Goal: Transaction & Acquisition: Subscribe to service/newsletter

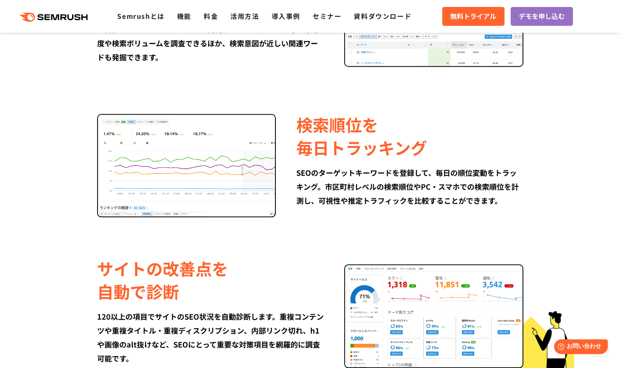
scroll to position [752, 0]
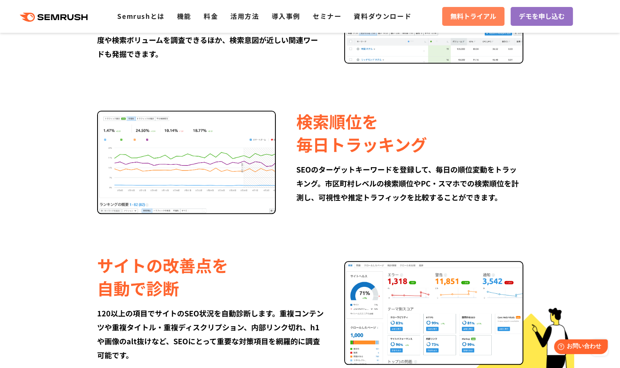
click at [458, 19] on span "無料トライアル" at bounding box center [473, 16] width 46 height 11
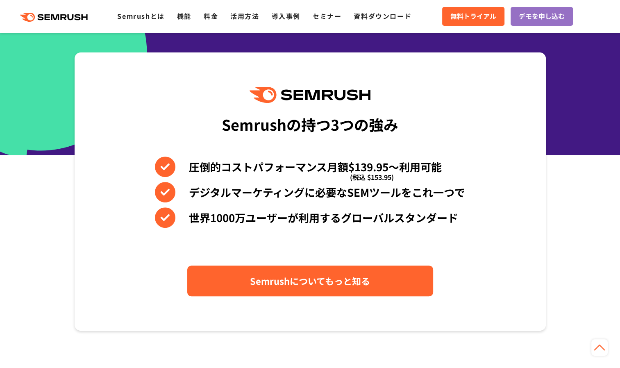
scroll to position [300, 0]
